Goal: Information Seeking & Learning: Learn about a topic

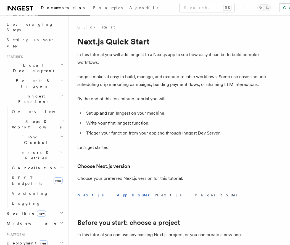
scroll to position [86, 0]
click at [62, 93] on icon "button" at bounding box center [62, 95] width 4 height 4
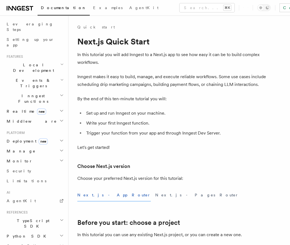
scroll to position [128, 0]
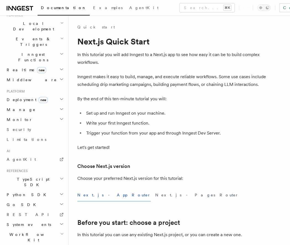
click at [37, 67] on span "new" at bounding box center [41, 70] width 9 height 6
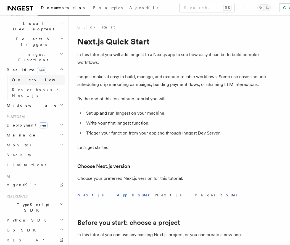
click at [28, 78] on span "Overview" at bounding box center [40, 80] width 57 height 4
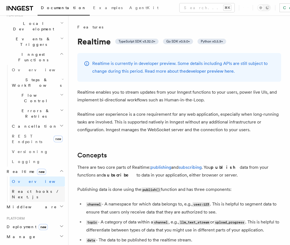
click at [38, 189] on span "React hooks / Next.js" at bounding box center [36, 194] width 49 height 10
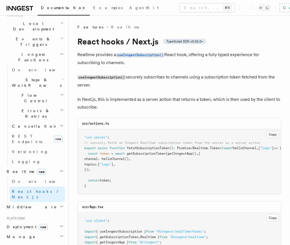
scroll to position [34, 0]
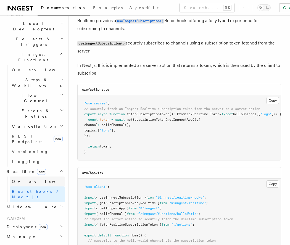
click at [29, 177] on link "Overview" at bounding box center [37, 182] width 55 height 10
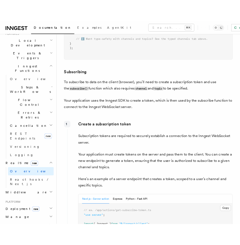
scroll to position [702, 0]
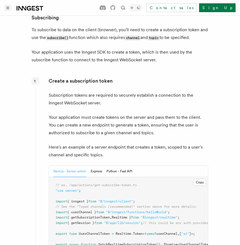
click at [7, 10] on button "Toggle navigation" at bounding box center [7, 7] width 7 height 7
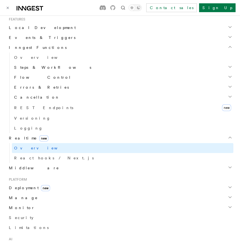
scroll to position [159, 0]
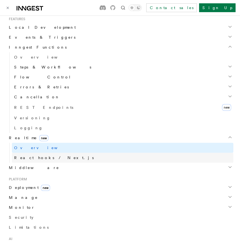
click at [35, 159] on span "React hooks / Next.js" at bounding box center [54, 158] width 80 height 4
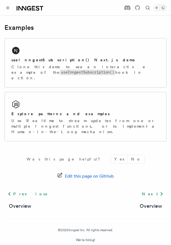
scroll to position [646, 0]
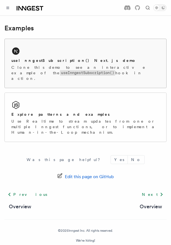
click at [48, 54] on div "useInngestSubscription() Next.js demo Clone this demo to see an interactive exa…" at bounding box center [85, 63] width 161 height 49
